Goal: Check status: Check status

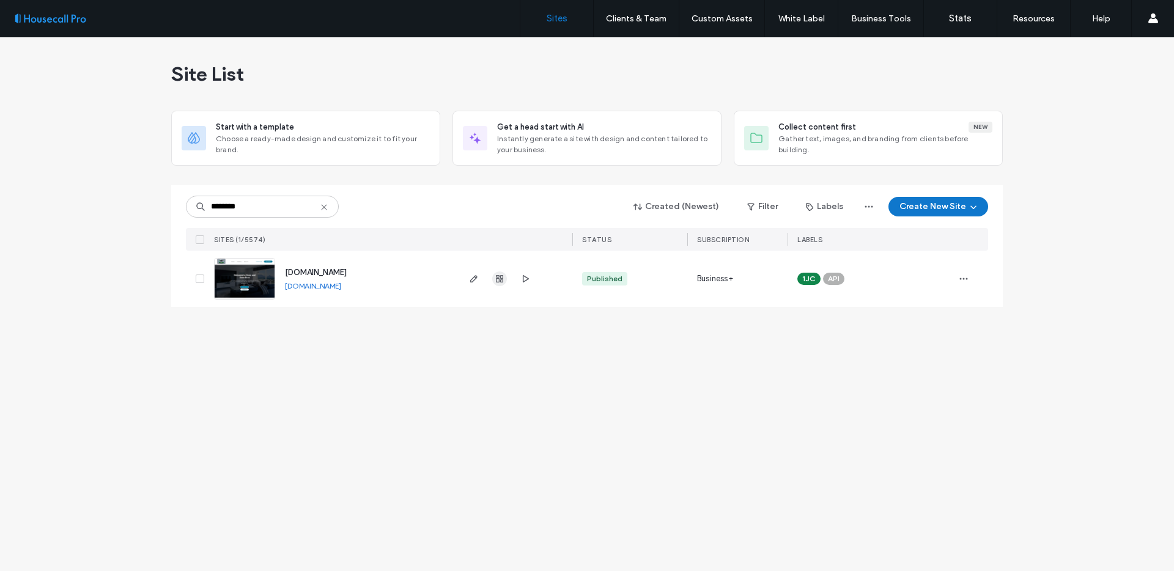
type input "********"
click at [503, 281] on icon "button" at bounding box center [500, 279] width 10 height 10
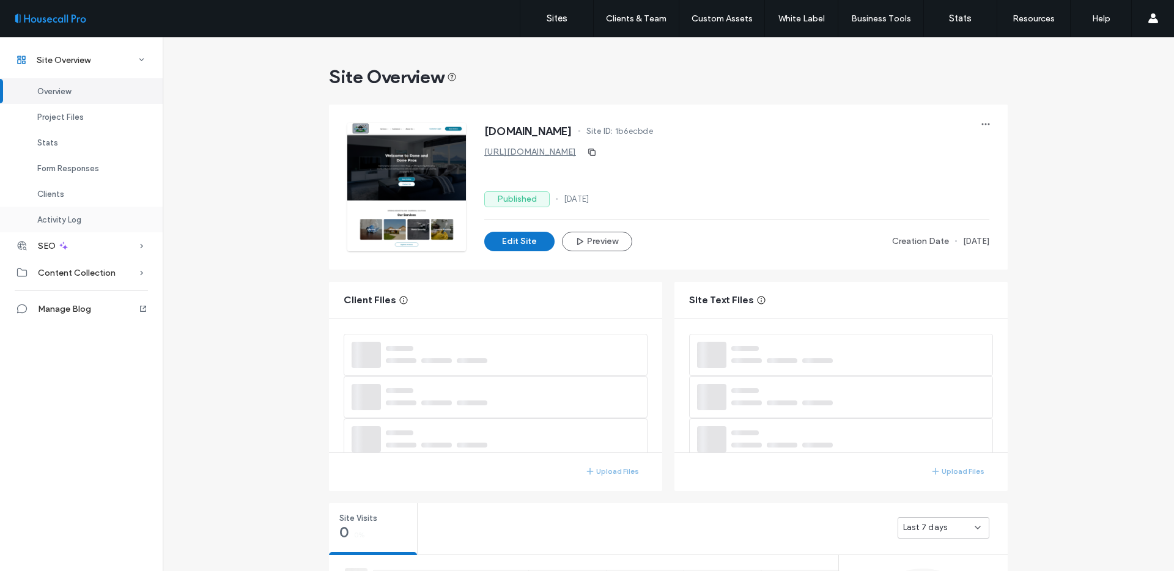
click at [88, 201] on div "Clients" at bounding box center [81, 194] width 163 height 26
click at [88, 223] on div "Activity Log" at bounding box center [81, 220] width 163 height 26
click at [98, 216] on div "Activity Log" at bounding box center [81, 220] width 163 height 26
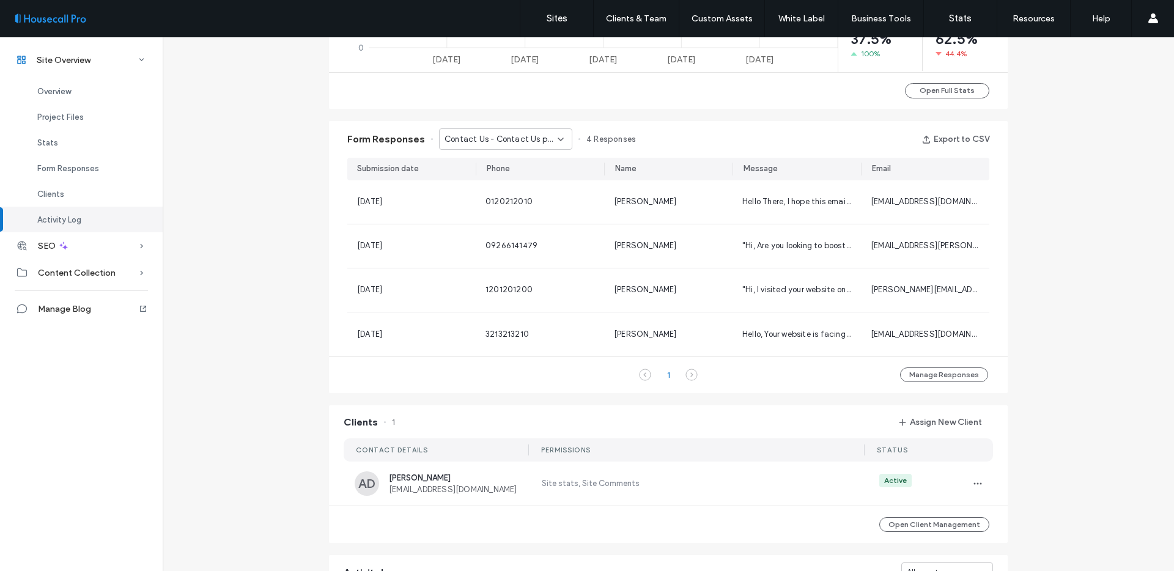
scroll to position [802, 0]
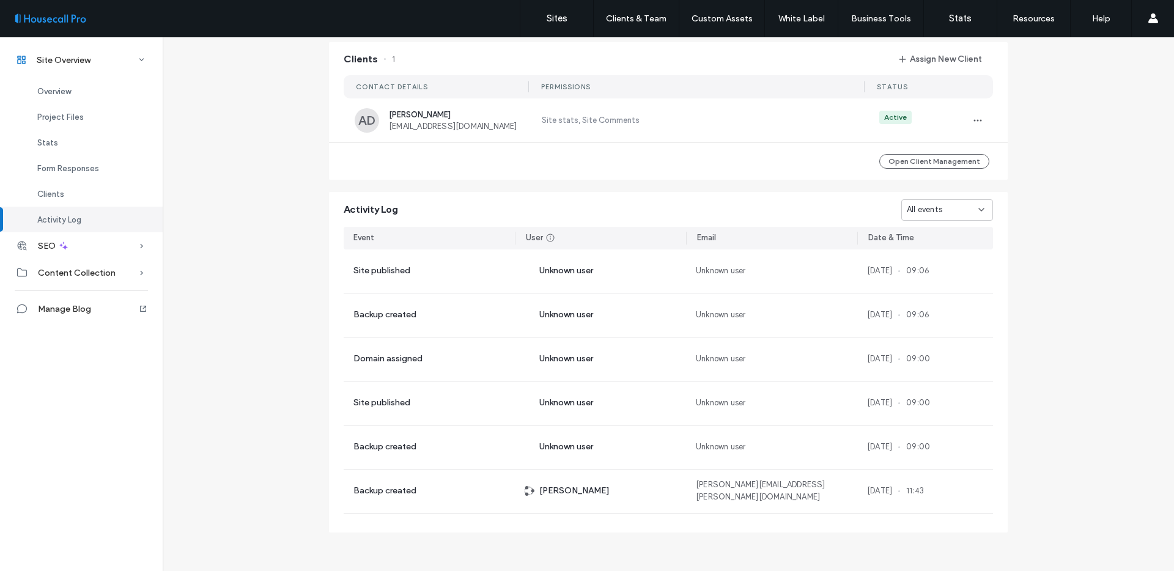
click at [939, 215] on div "All events" at bounding box center [943, 210] width 72 height 12
click at [939, 249] on span "Site published" at bounding box center [929, 253] width 54 height 12
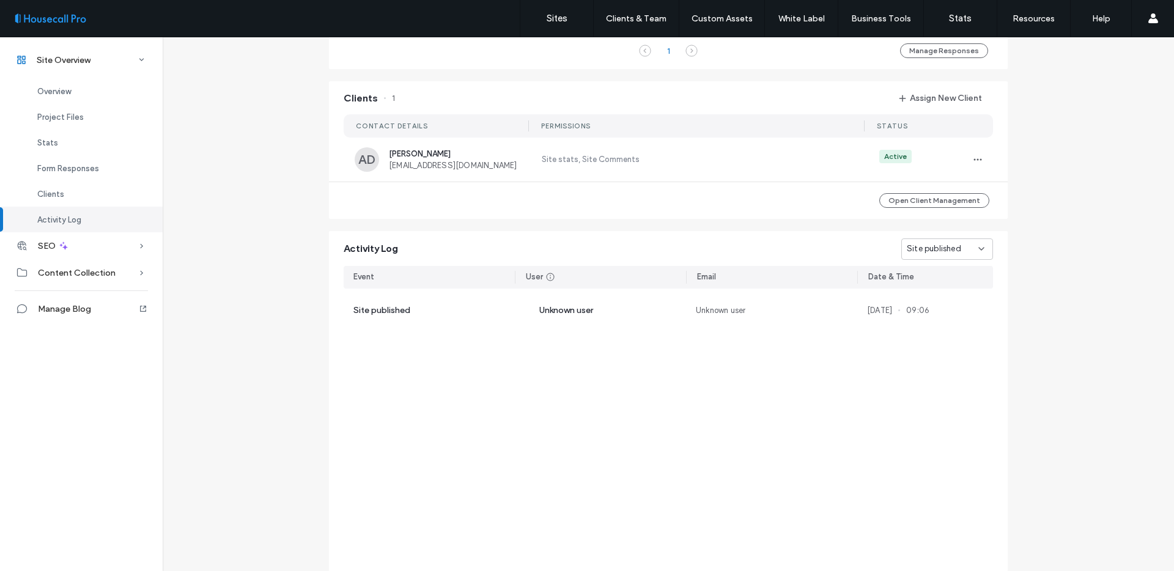
scroll to position [1072, 0]
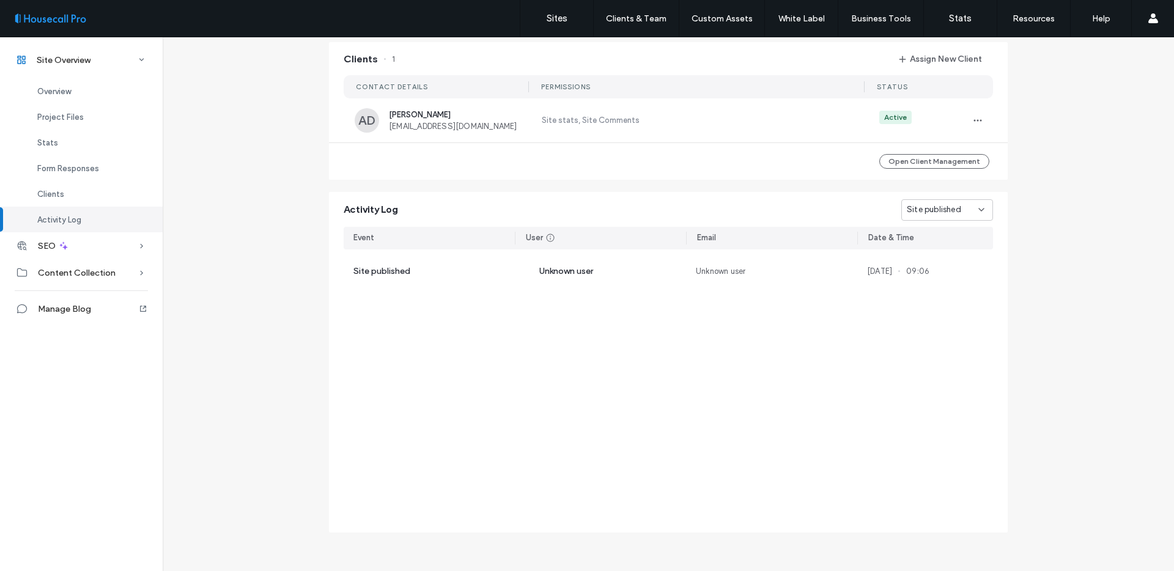
click at [922, 208] on span "Site published" at bounding box center [934, 210] width 54 height 12
click at [924, 231] on span "All events" at bounding box center [919, 232] width 35 height 12
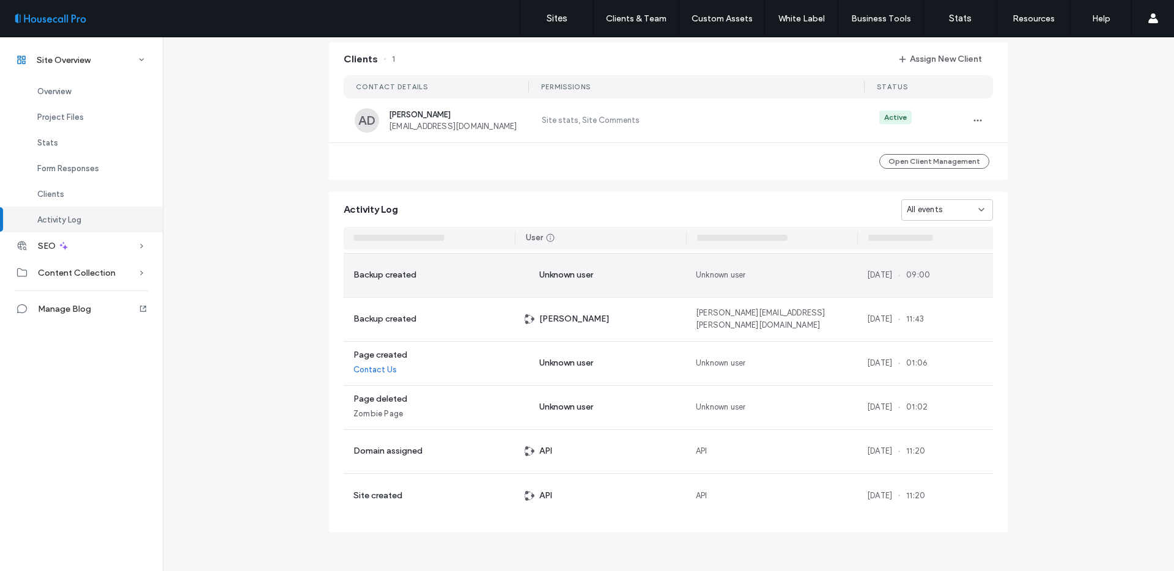
scroll to position [0, 0]
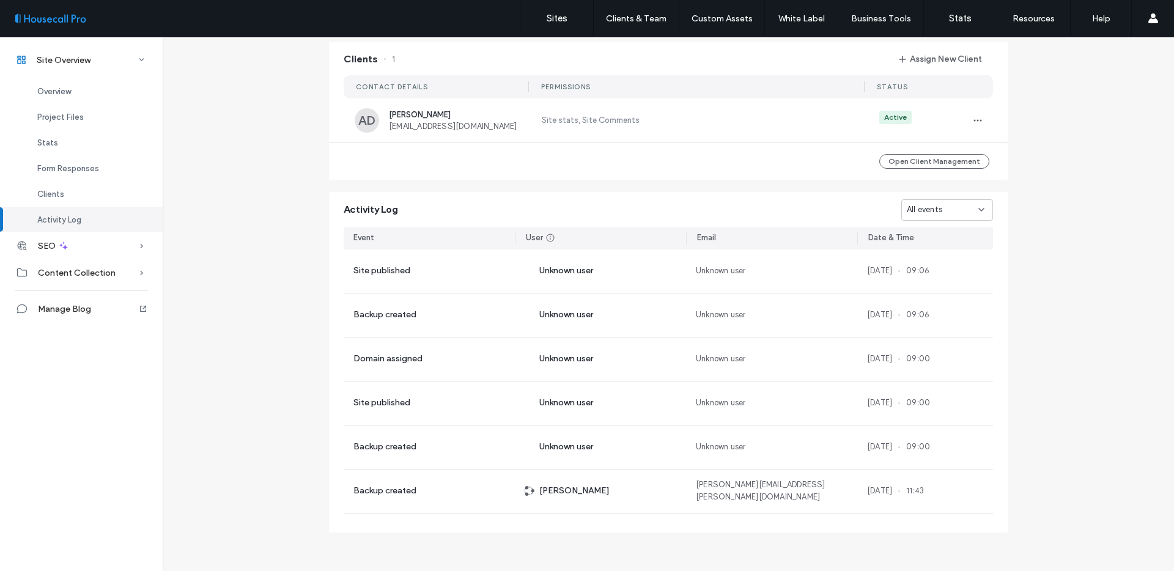
click at [937, 210] on span "All events" at bounding box center [924, 210] width 35 height 12
click at [950, 251] on span "Site published" at bounding box center [929, 253] width 54 height 12
